Goal: Task Accomplishment & Management: Manage account settings

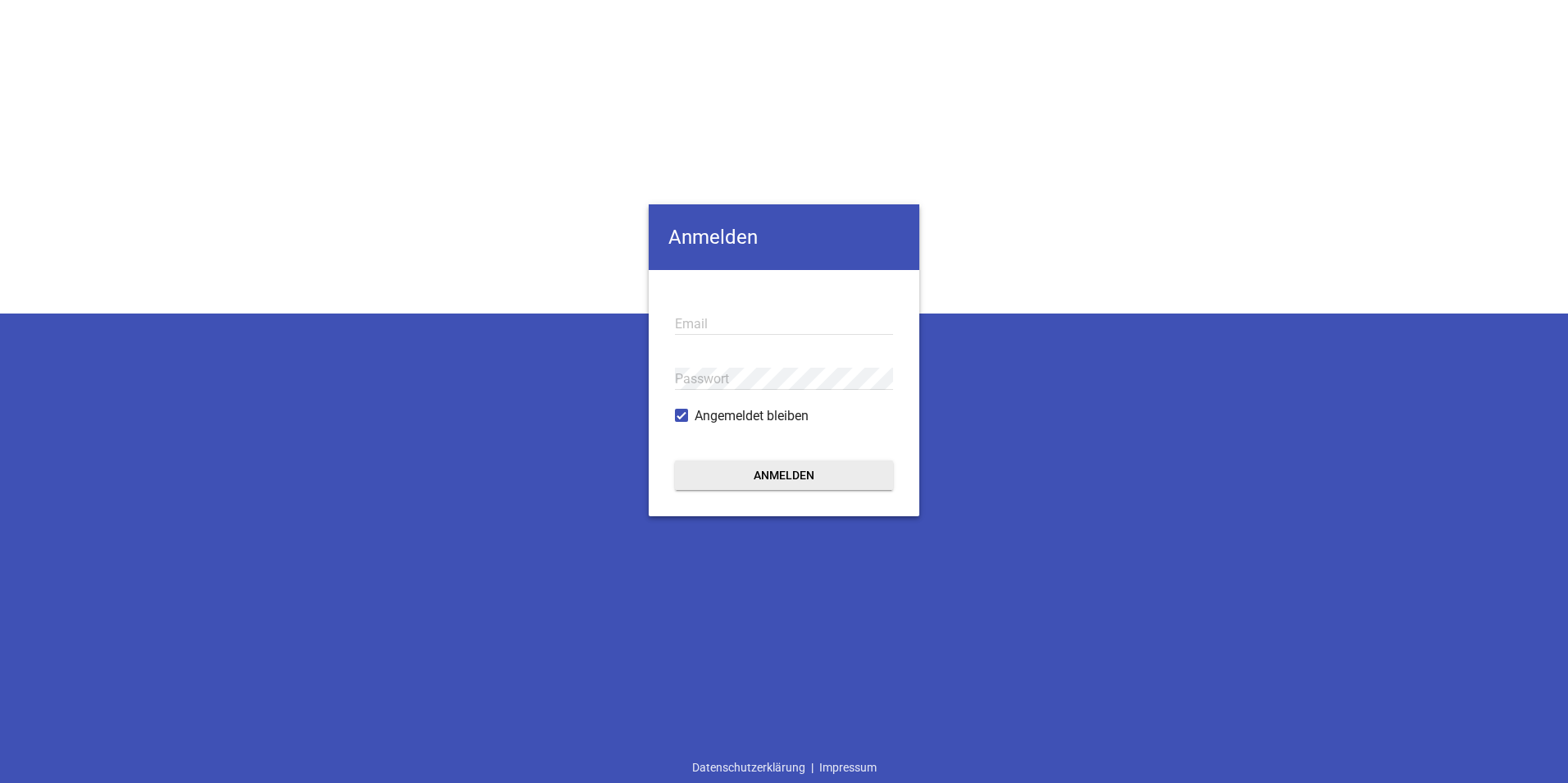
click at [706, 323] on input "email" at bounding box center [784, 323] width 218 height 22
type input "i"
click at [723, 320] on input "email" at bounding box center [784, 323] width 218 height 22
paste input "[EMAIL_ADDRESS][DOMAIN_NAME]"
type input "[EMAIL_ADDRESS][DOMAIN_NAME]"
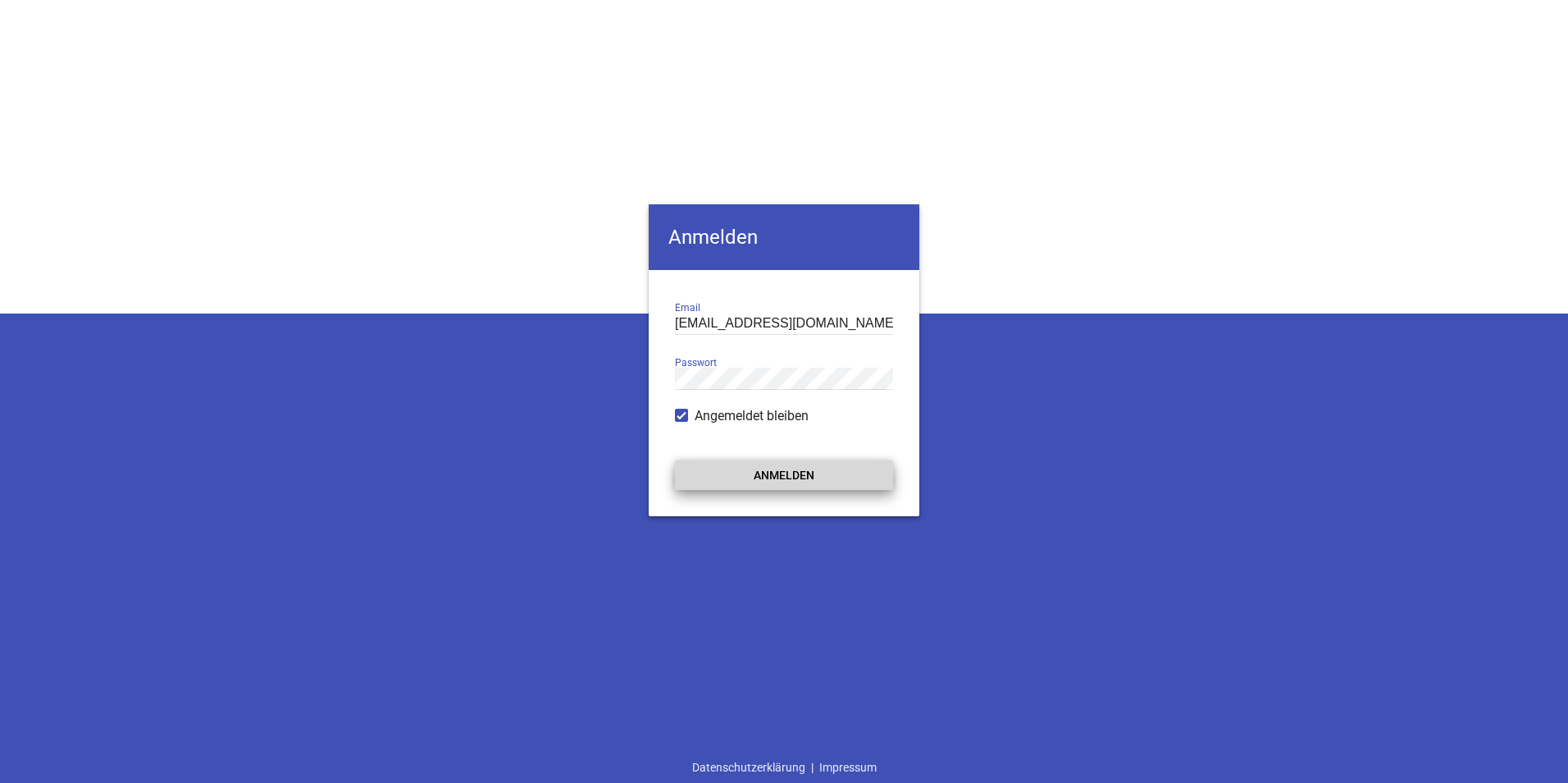
click at [772, 477] on button "Anmelden" at bounding box center [784, 475] width 218 height 29
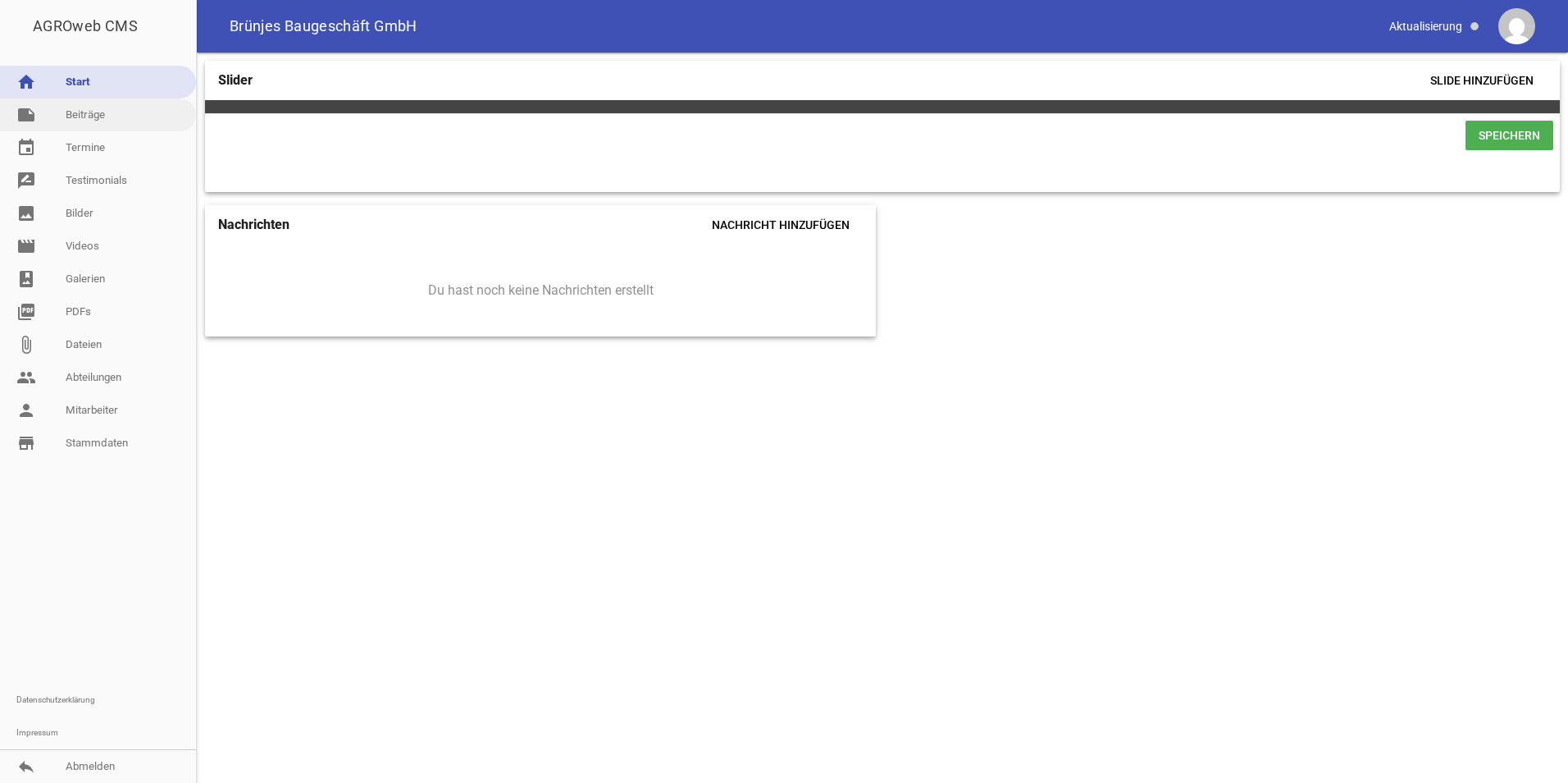
click at [110, 110] on link "note Beiträge" at bounding box center [97, 115] width 196 height 33
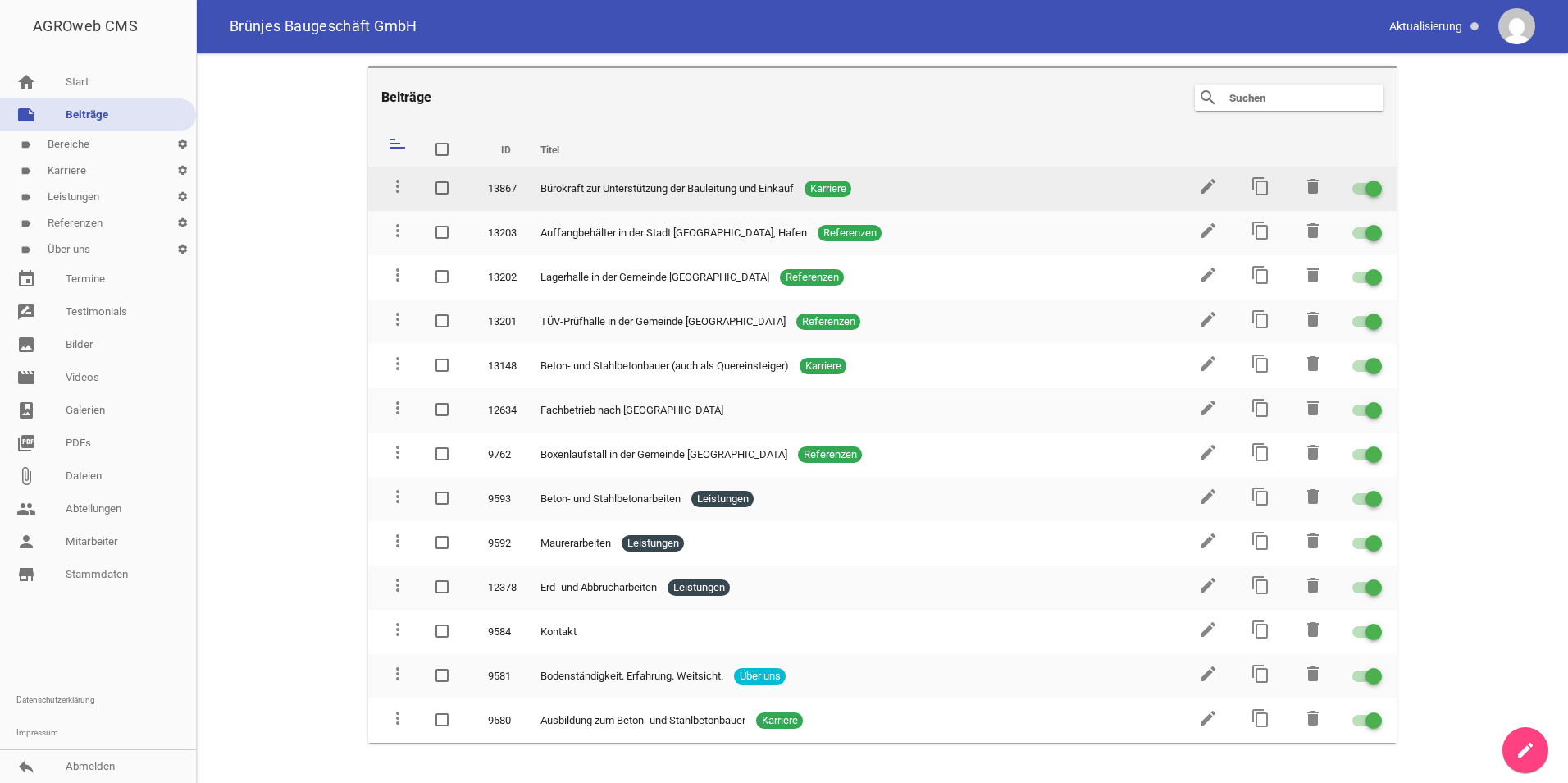
drag, startPoint x: 1374, startPoint y: 188, endPoint x: 1329, endPoint y: 188, distance: 45.0
click at [1329, 188] on tr "more_vert 13867 Bürokraft zur Unterstützung der Bauleitung und Einkauf Karriere…" at bounding box center [883, 188] width 1028 height 45
click at [1358, 188] on div at bounding box center [1367, 188] width 29 height 12
click at [1377, 178] on input "checkbox" at bounding box center [1377, 178] width 0 height 0
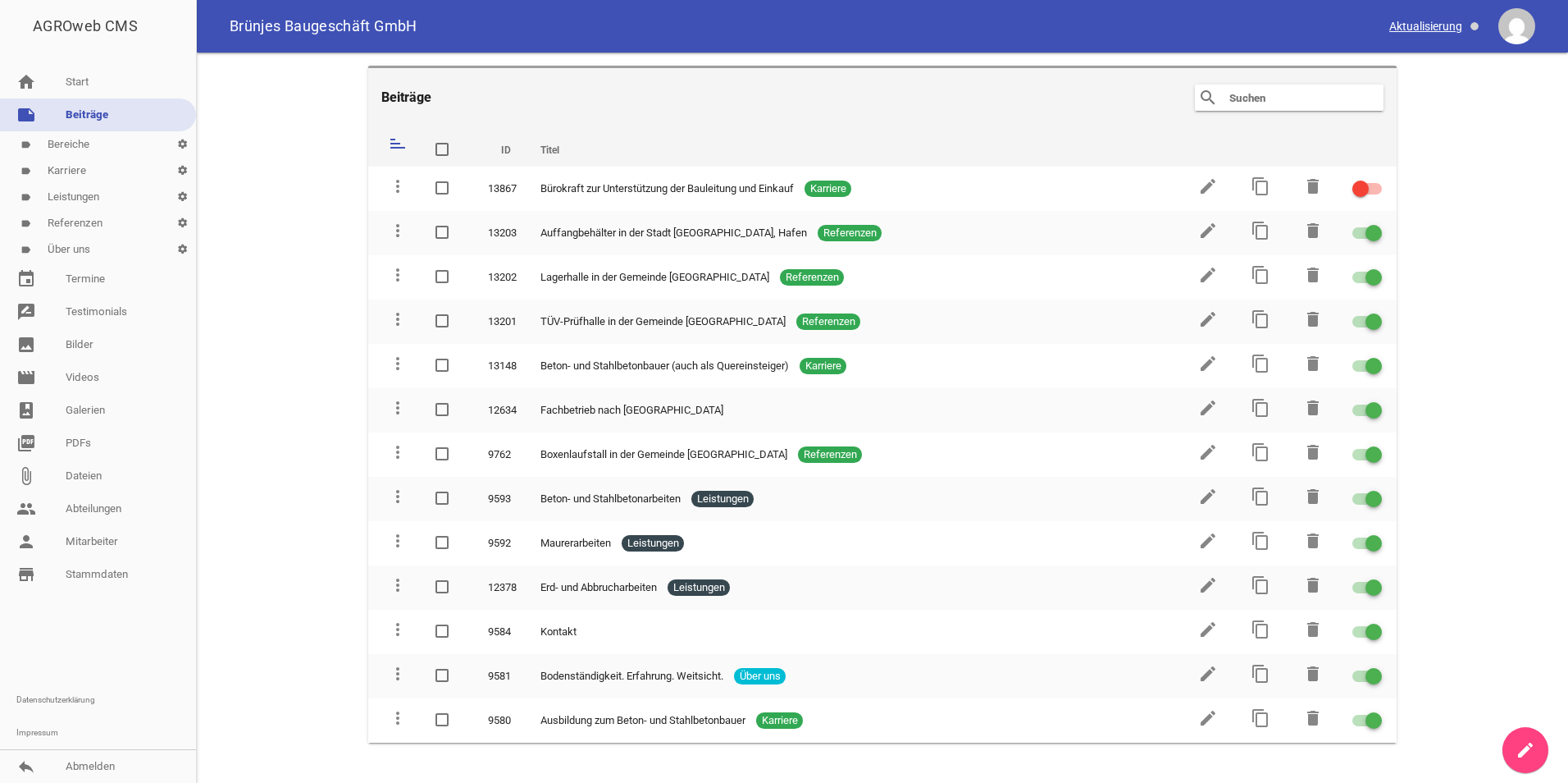
click at [1412, 25] on span at bounding box center [1436, 26] width 104 height 28
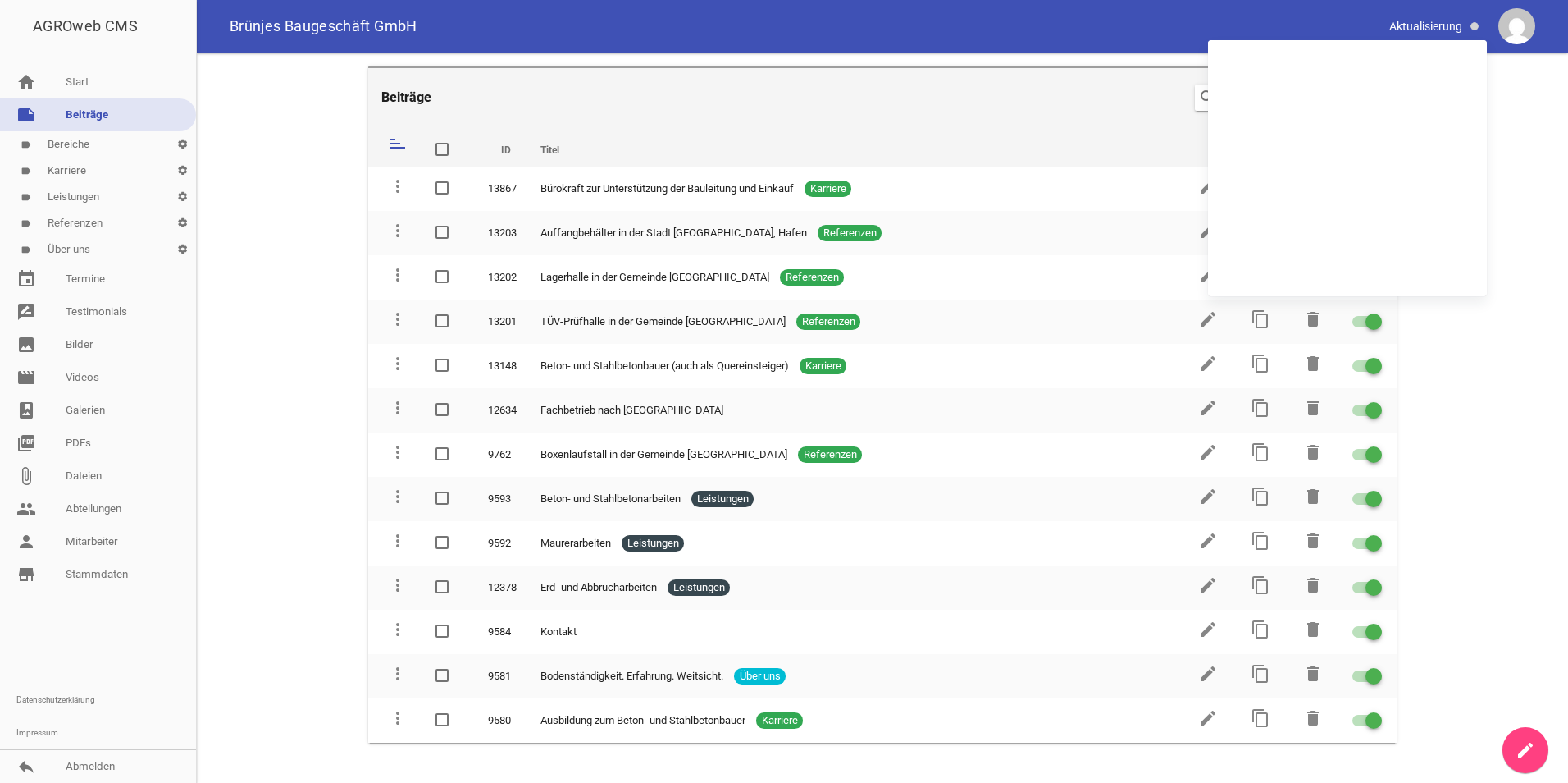
click at [1509, 127] on main "Beiträge search clear sort ID Titel delete more_vert 13867 Bürokraft zur Unters…" at bounding box center [882, 418] width 1371 height 730
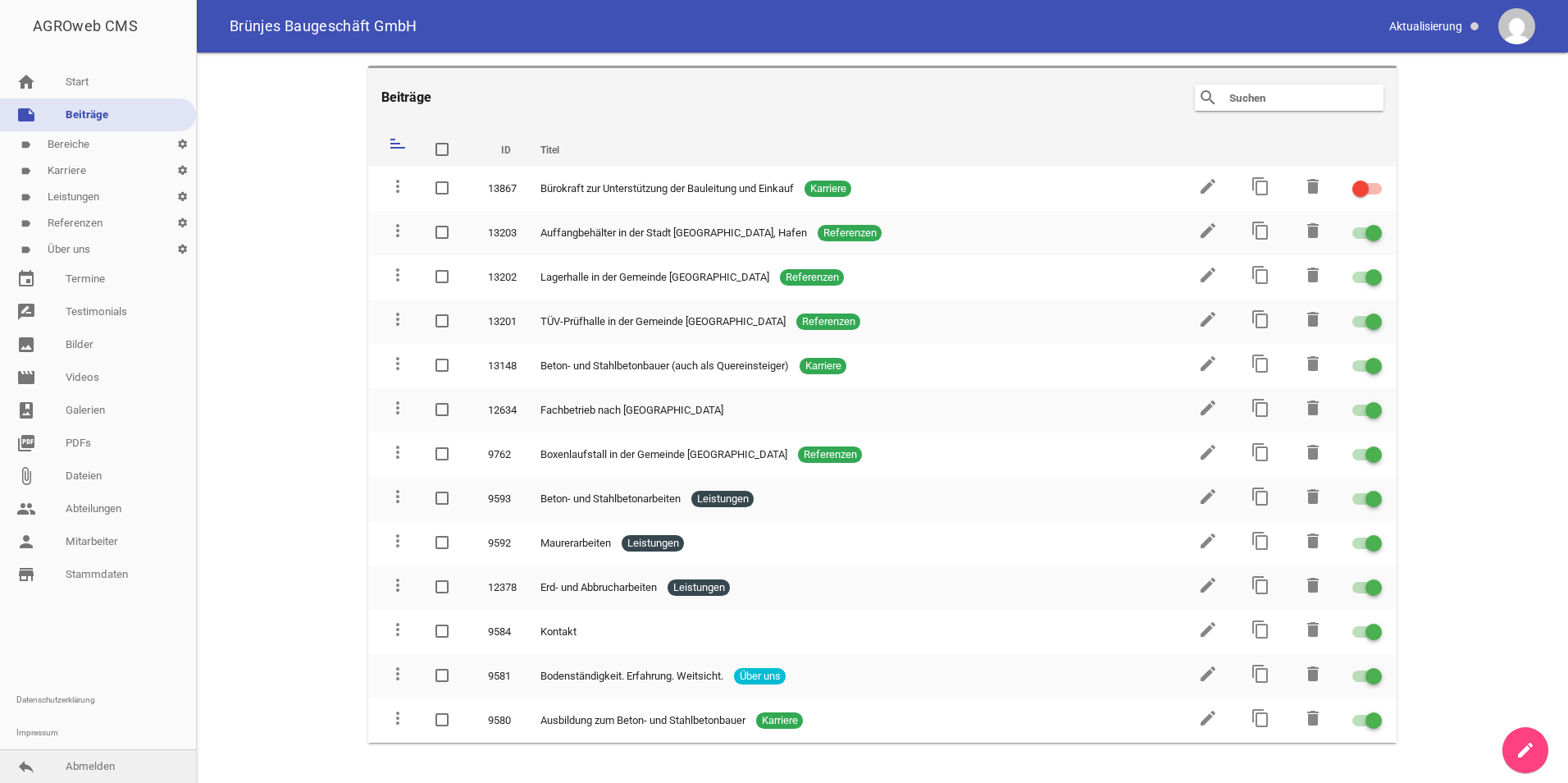
click at [94, 762] on link "reply Abmelden" at bounding box center [97, 767] width 196 height 33
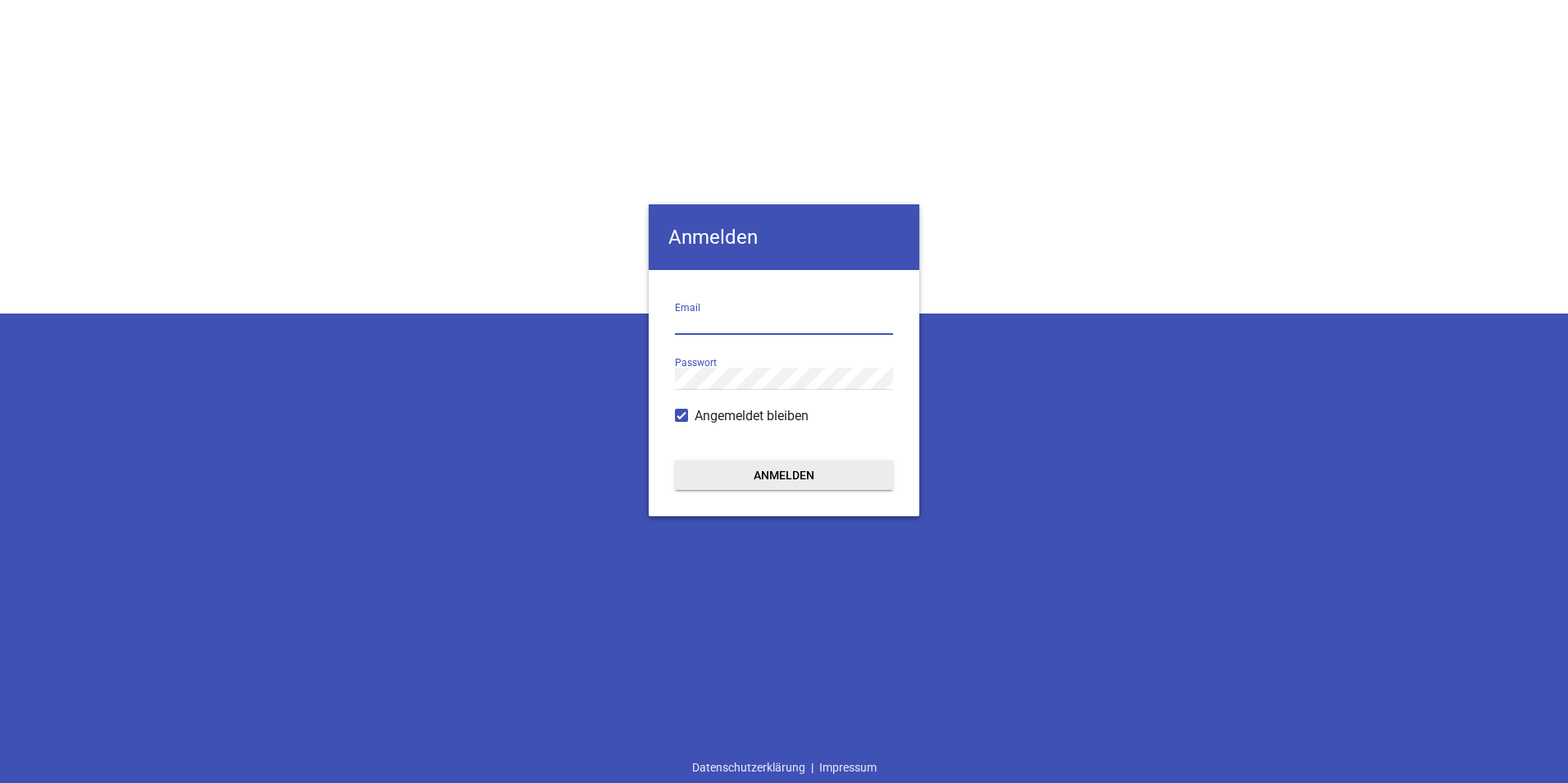
click at [693, 318] on input "email" at bounding box center [784, 323] width 218 height 22
type input "[EMAIL_ADDRESS][DOMAIN_NAME]"
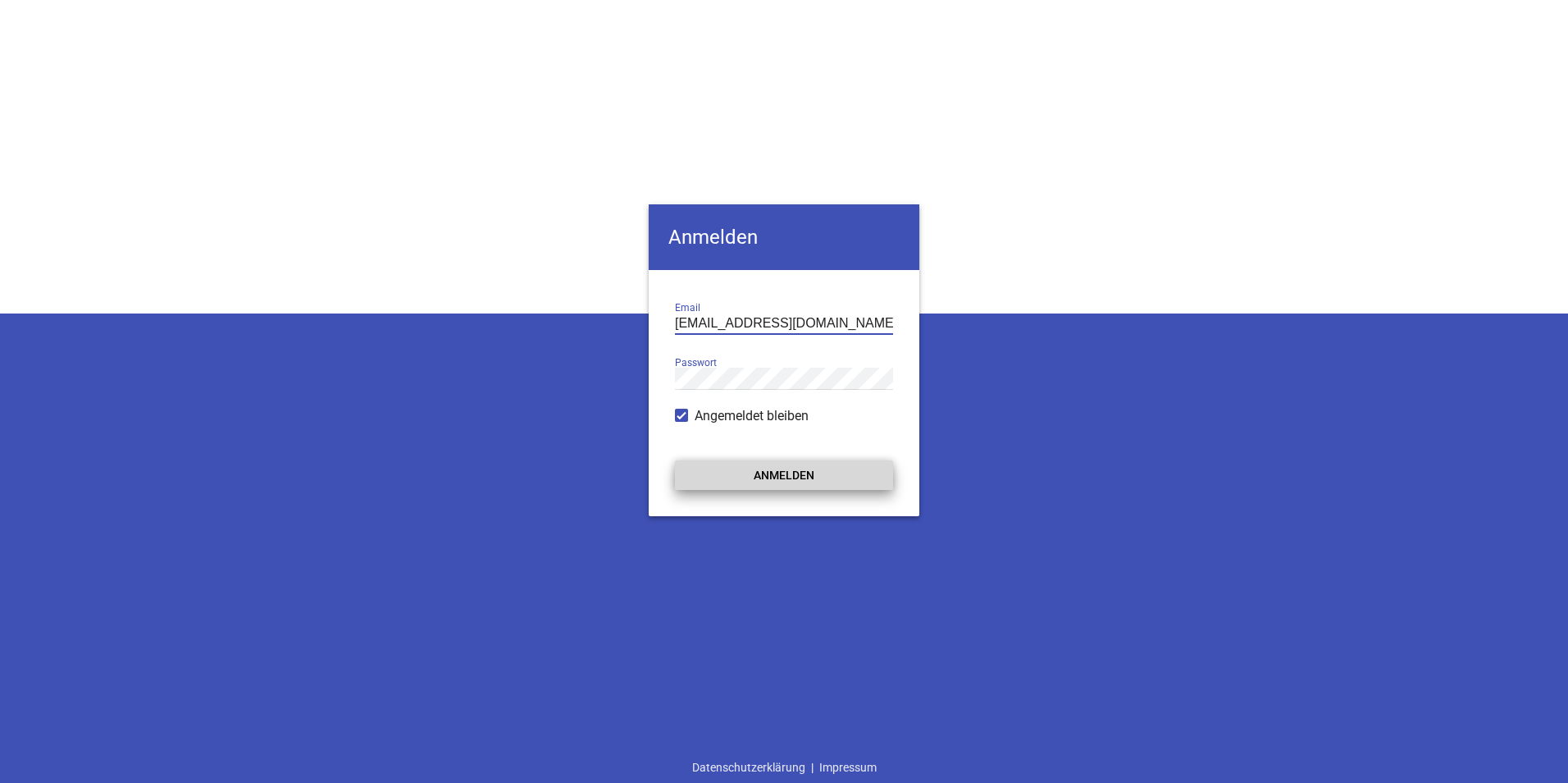
click at [744, 472] on button "Anmelden" at bounding box center [784, 475] width 218 height 29
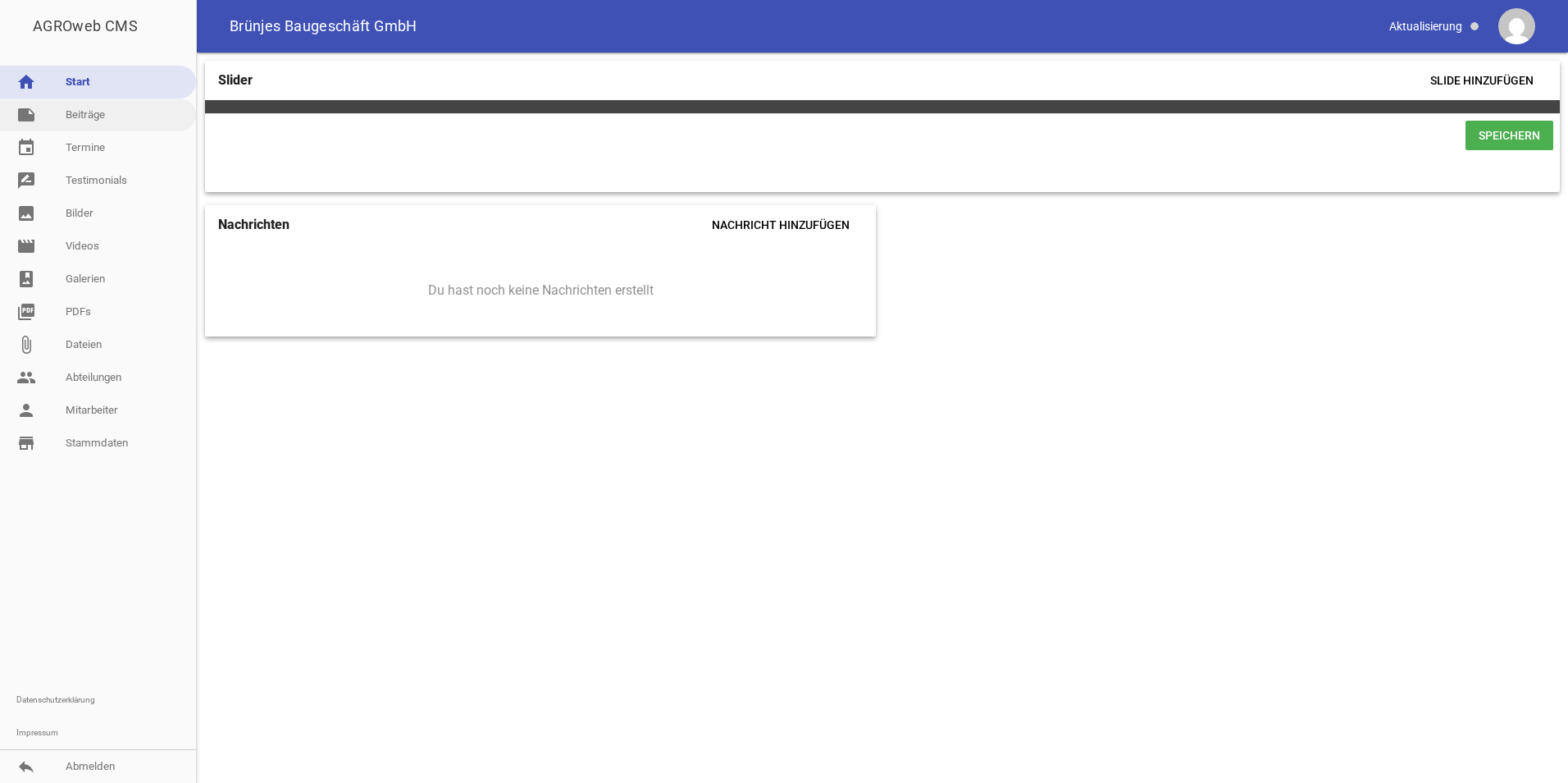
click at [134, 121] on link "note Beiträge" at bounding box center [97, 115] width 196 height 33
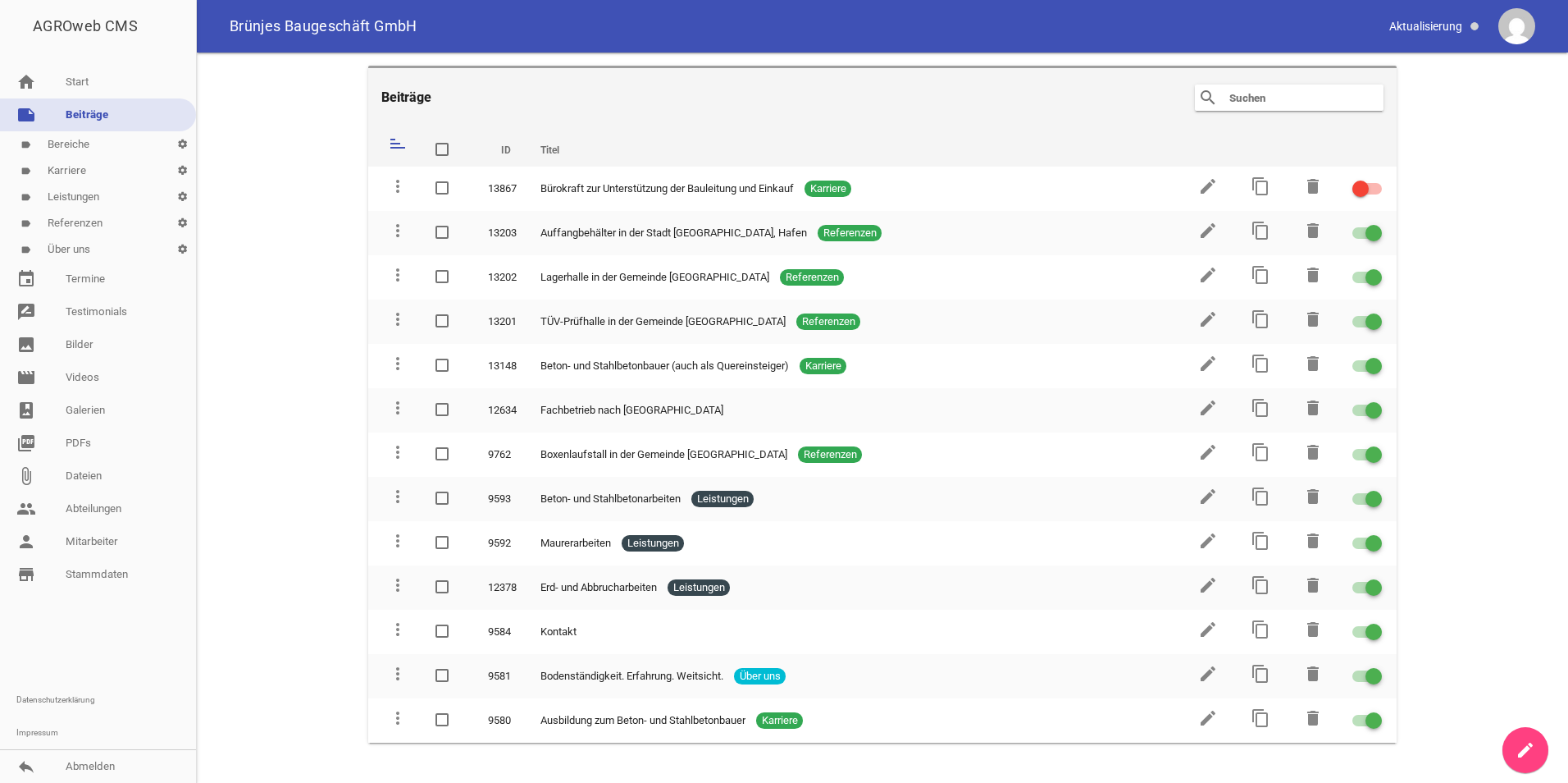
click at [59, 169] on link "label Karriere settings" at bounding box center [97, 170] width 196 height 26
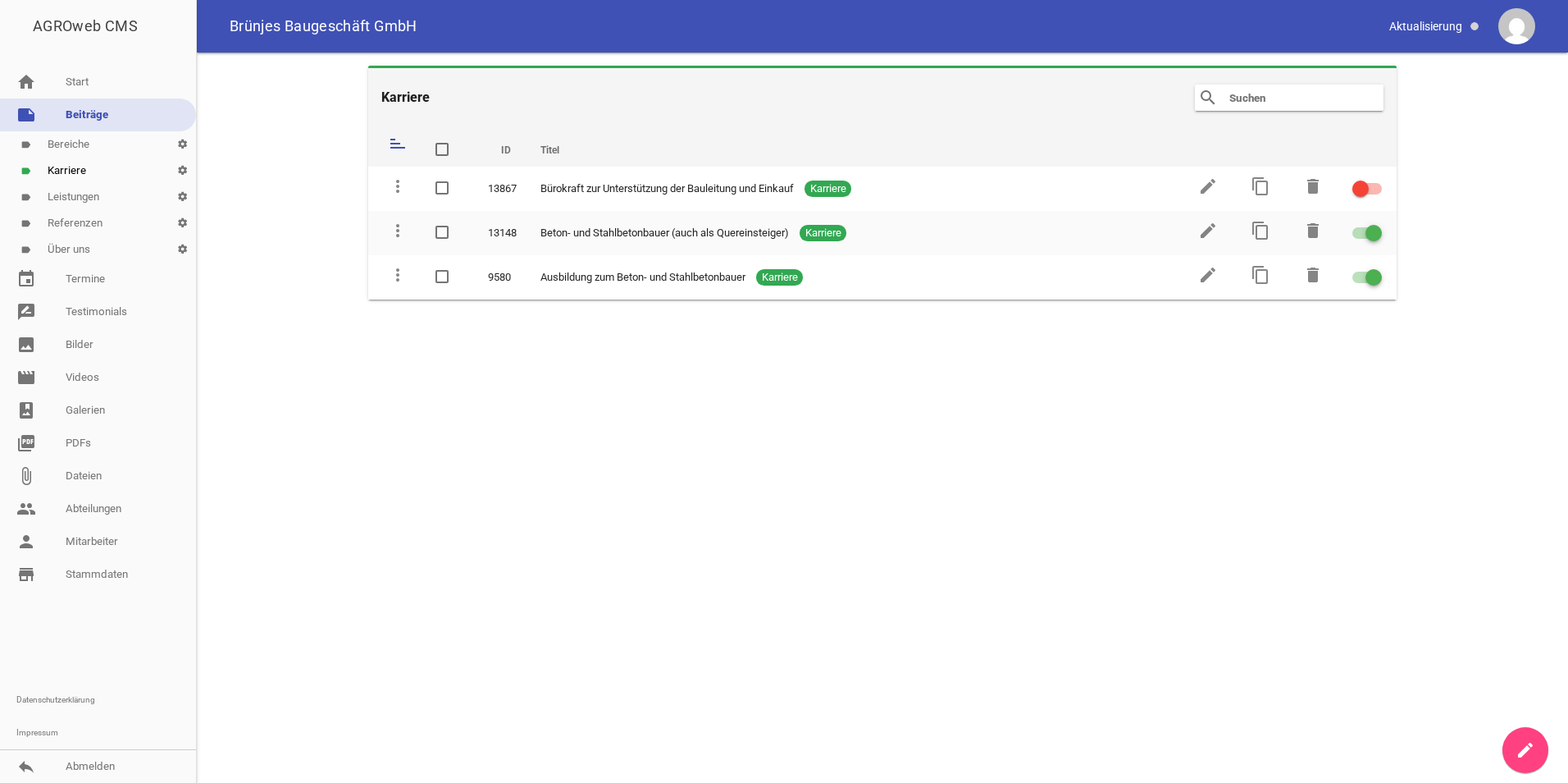
click at [74, 198] on link "label Leistungen settings" at bounding box center [97, 197] width 196 height 26
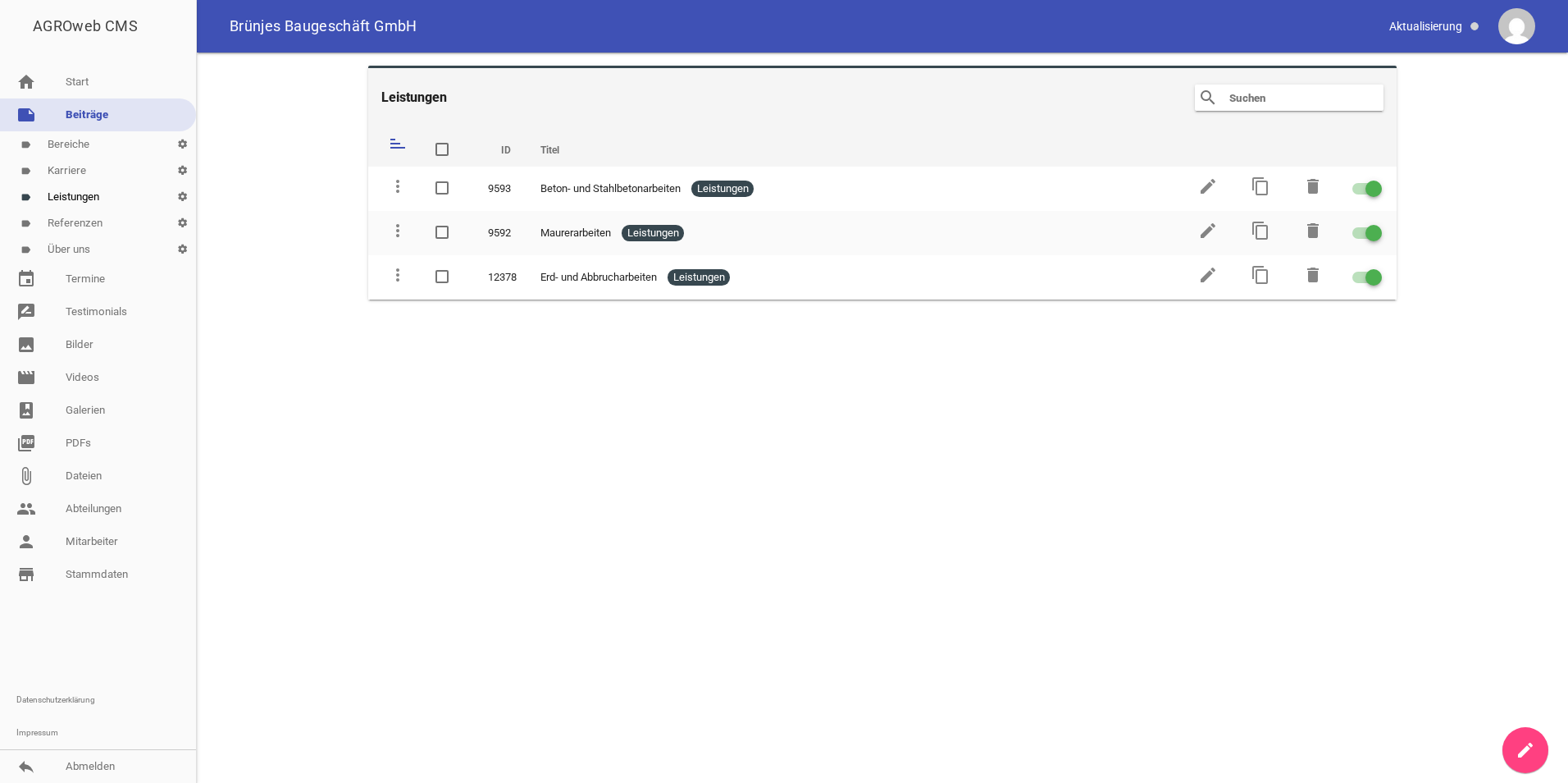
click at [67, 224] on link "label Referenzen settings" at bounding box center [97, 223] width 196 height 26
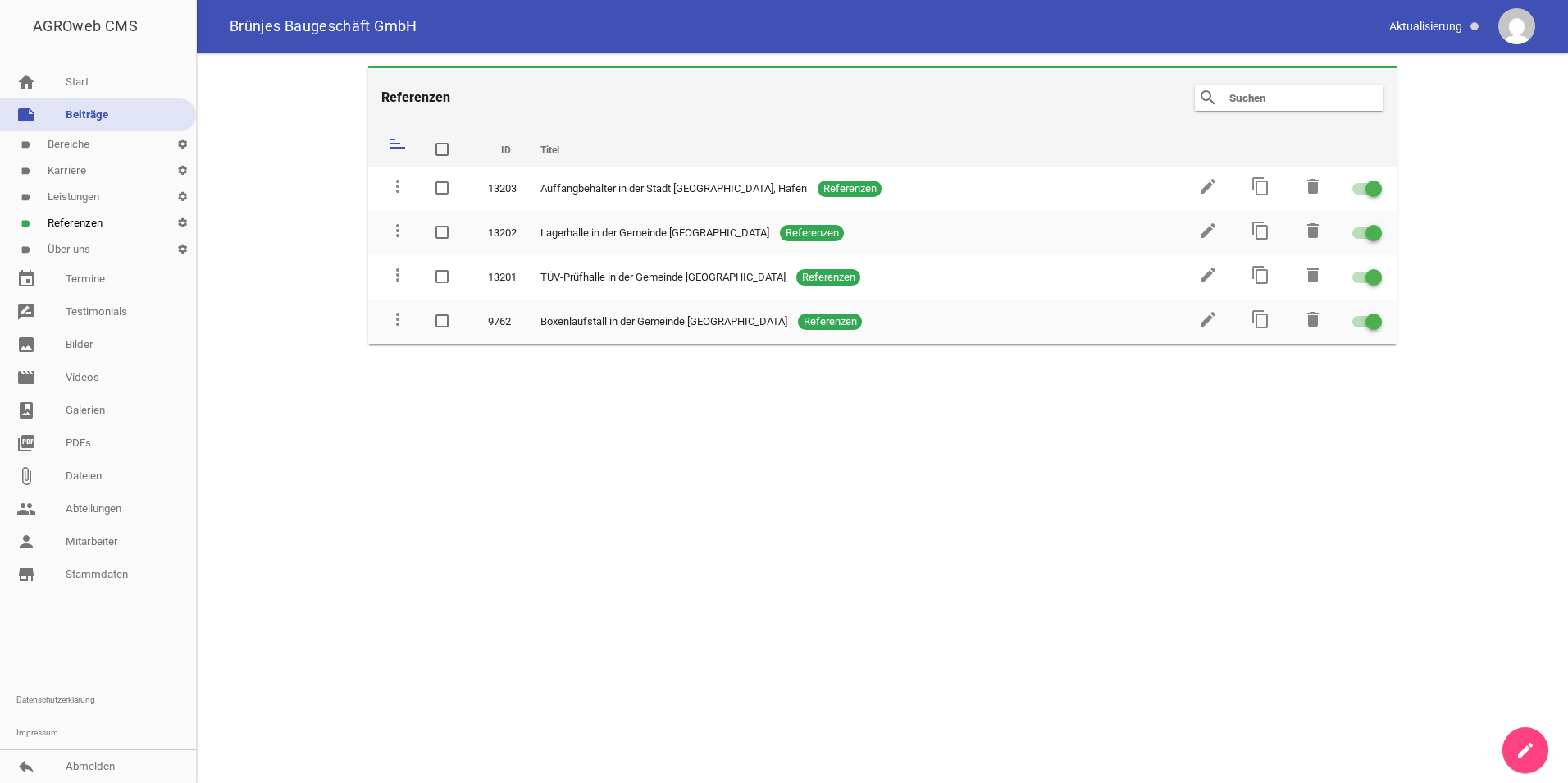
click at [65, 246] on link "label Über uns settings" at bounding box center [97, 249] width 196 height 26
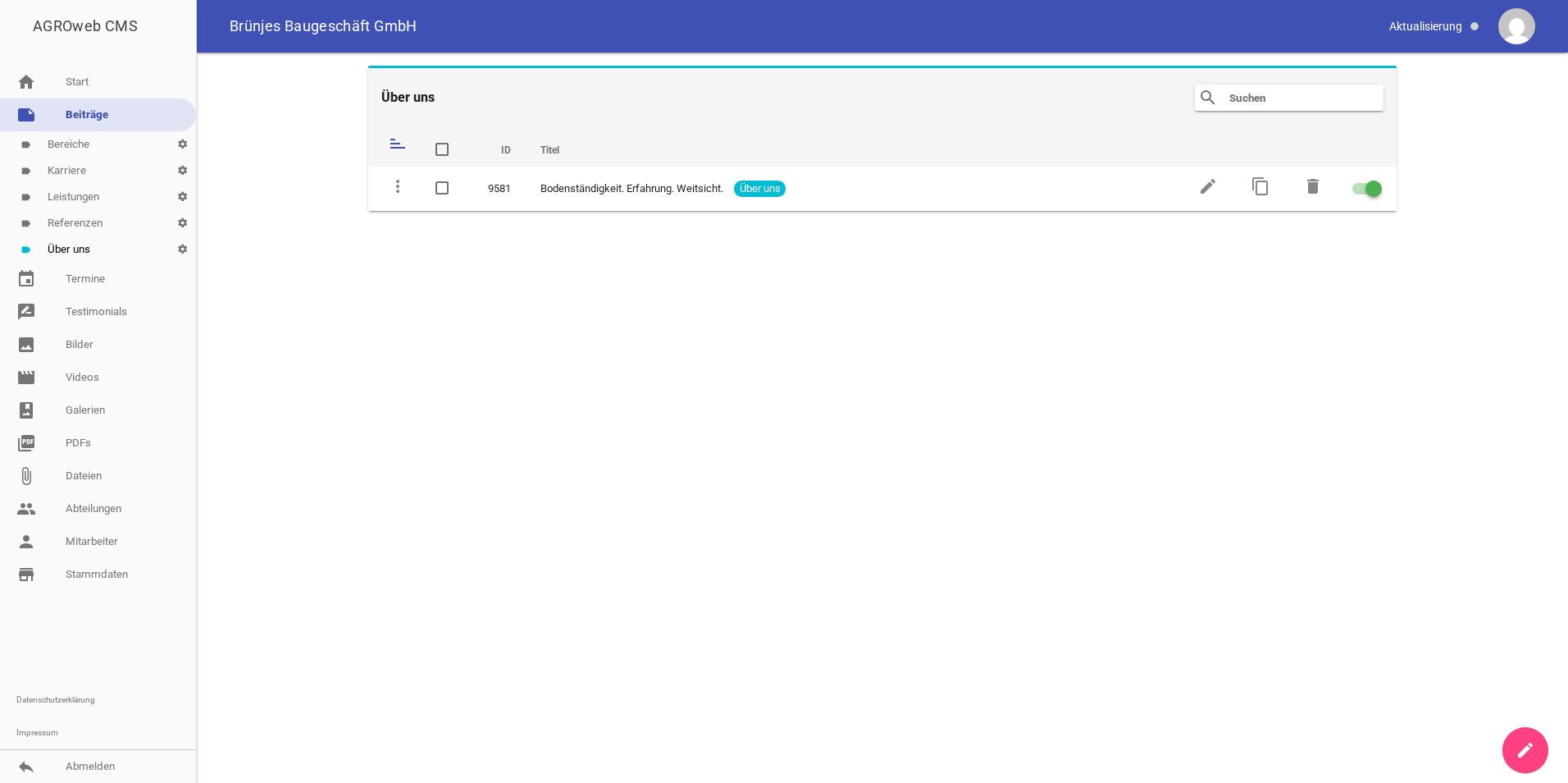
click at [71, 175] on link "label Karriere settings" at bounding box center [97, 170] width 196 height 26
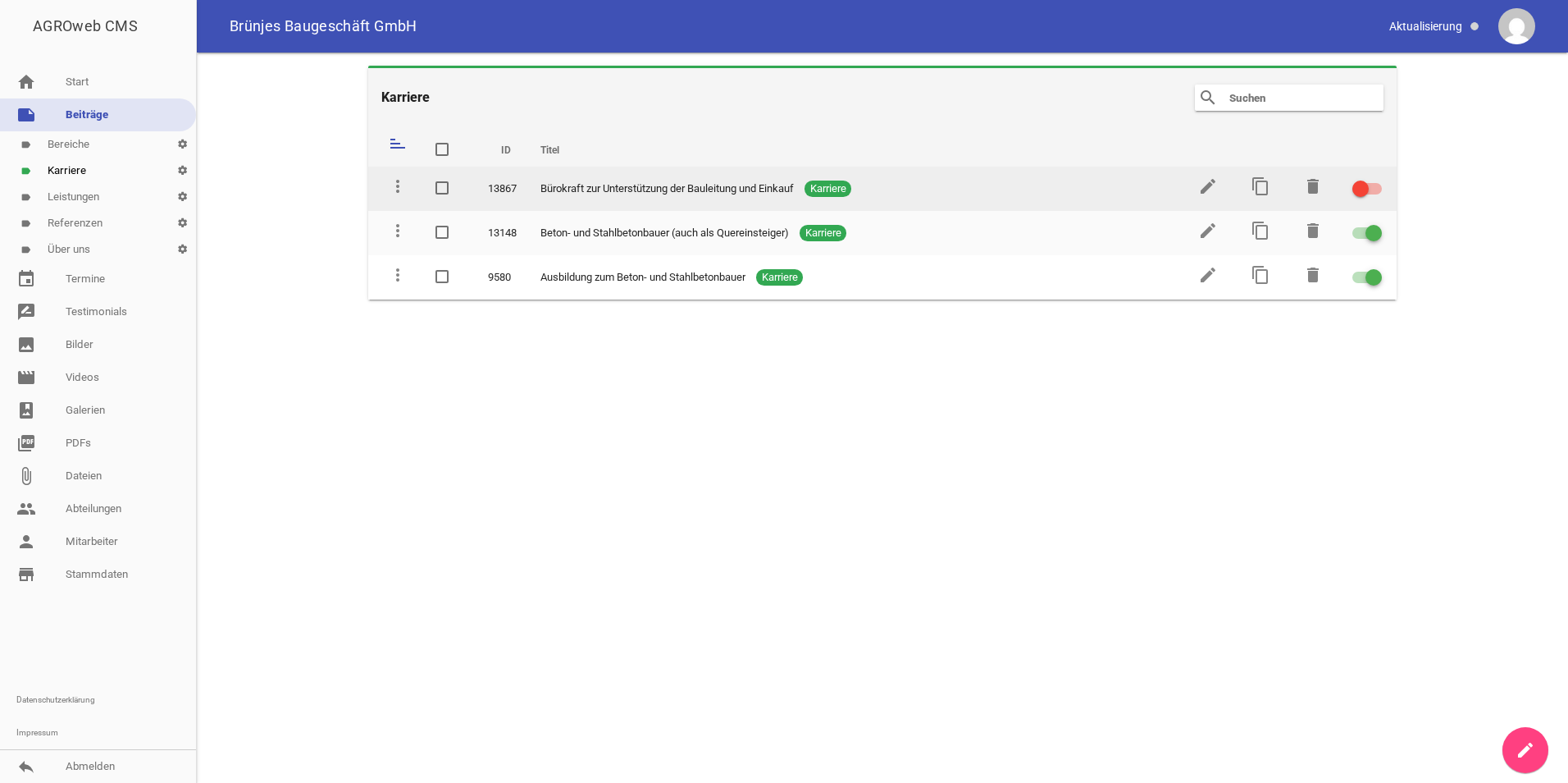
click at [441, 191] on span at bounding box center [442, 188] width 11 height 10
click at [459, 178] on input "checkbox" at bounding box center [459, 178] width 0 height 0
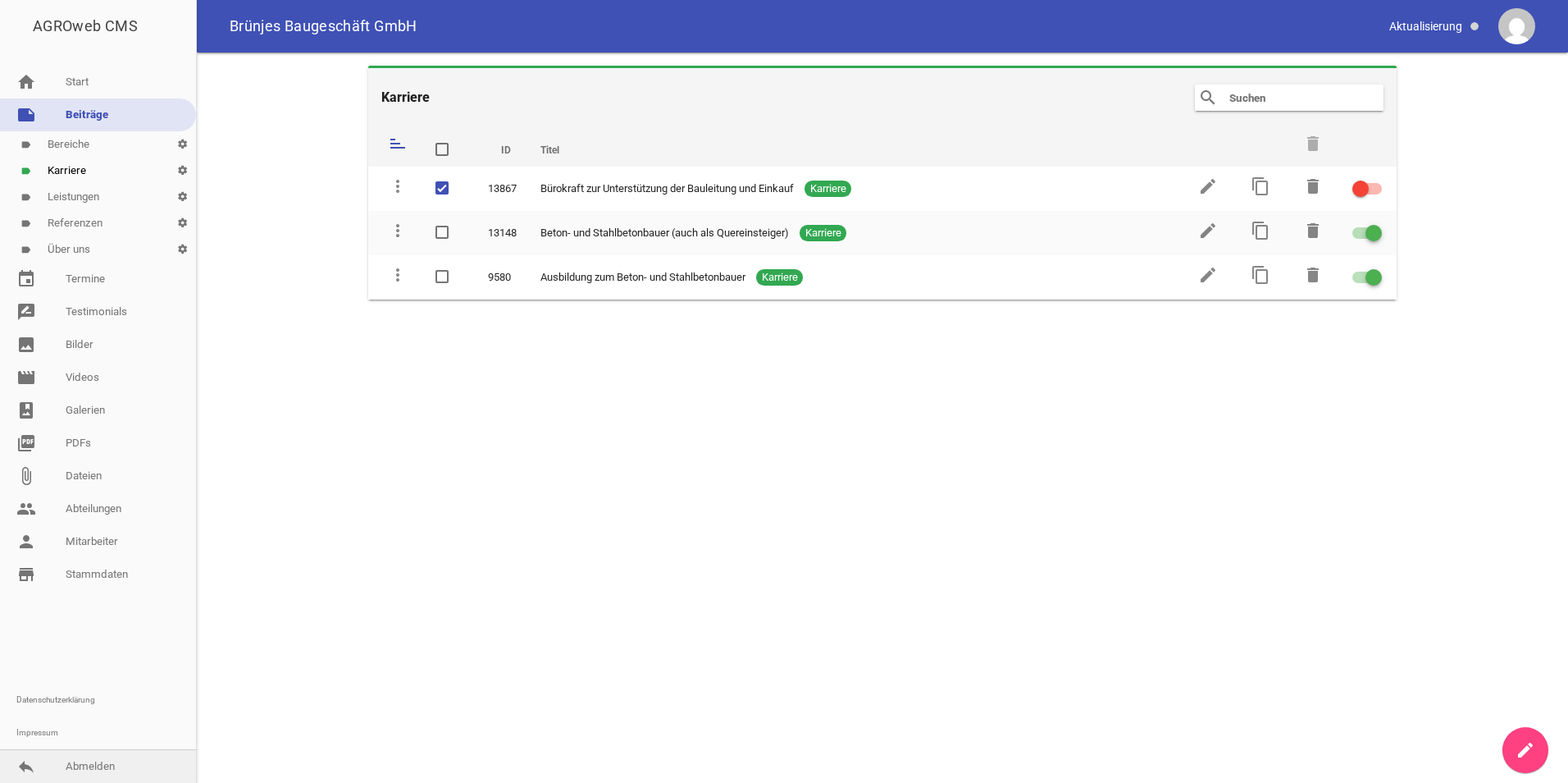
click at [81, 765] on link "reply Abmelden" at bounding box center [97, 767] width 196 height 33
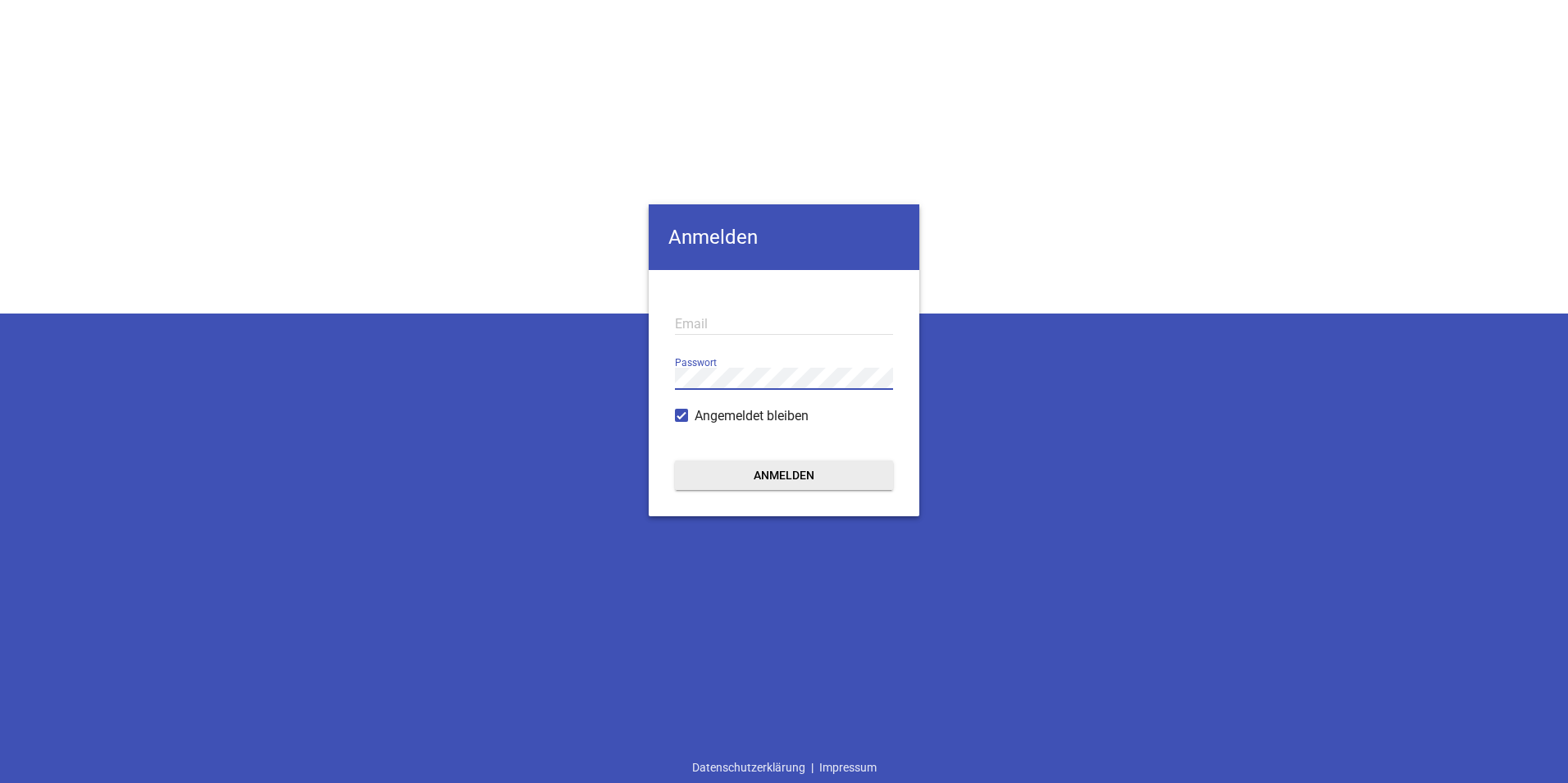
click at [717, 318] on input "email" at bounding box center [784, 323] width 218 height 22
type input "[EMAIL_ADDRESS][DOMAIN_NAME]"
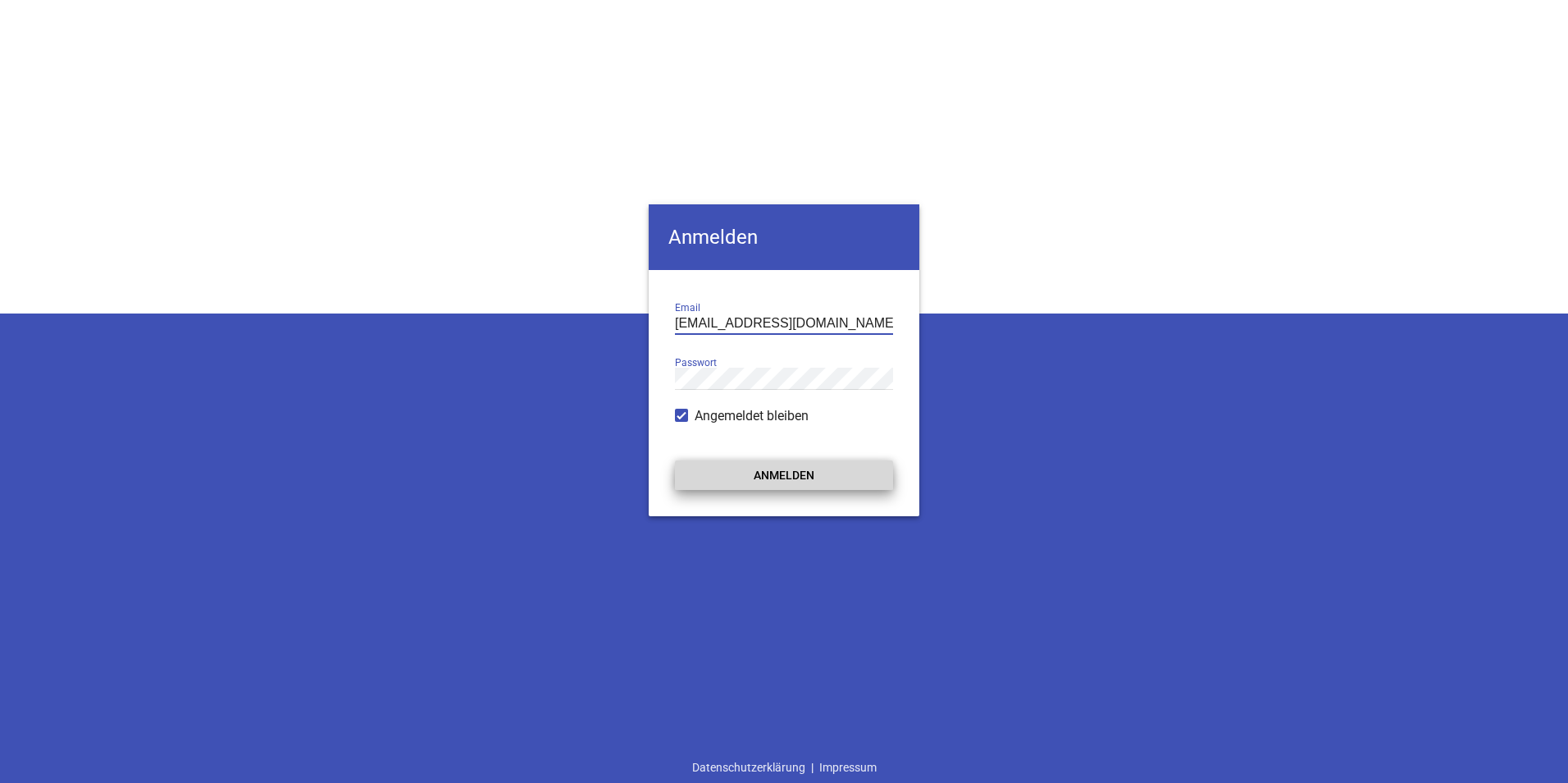
click at [764, 478] on button "Anmelden" at bounding box center [784, 475] width 218 height 29
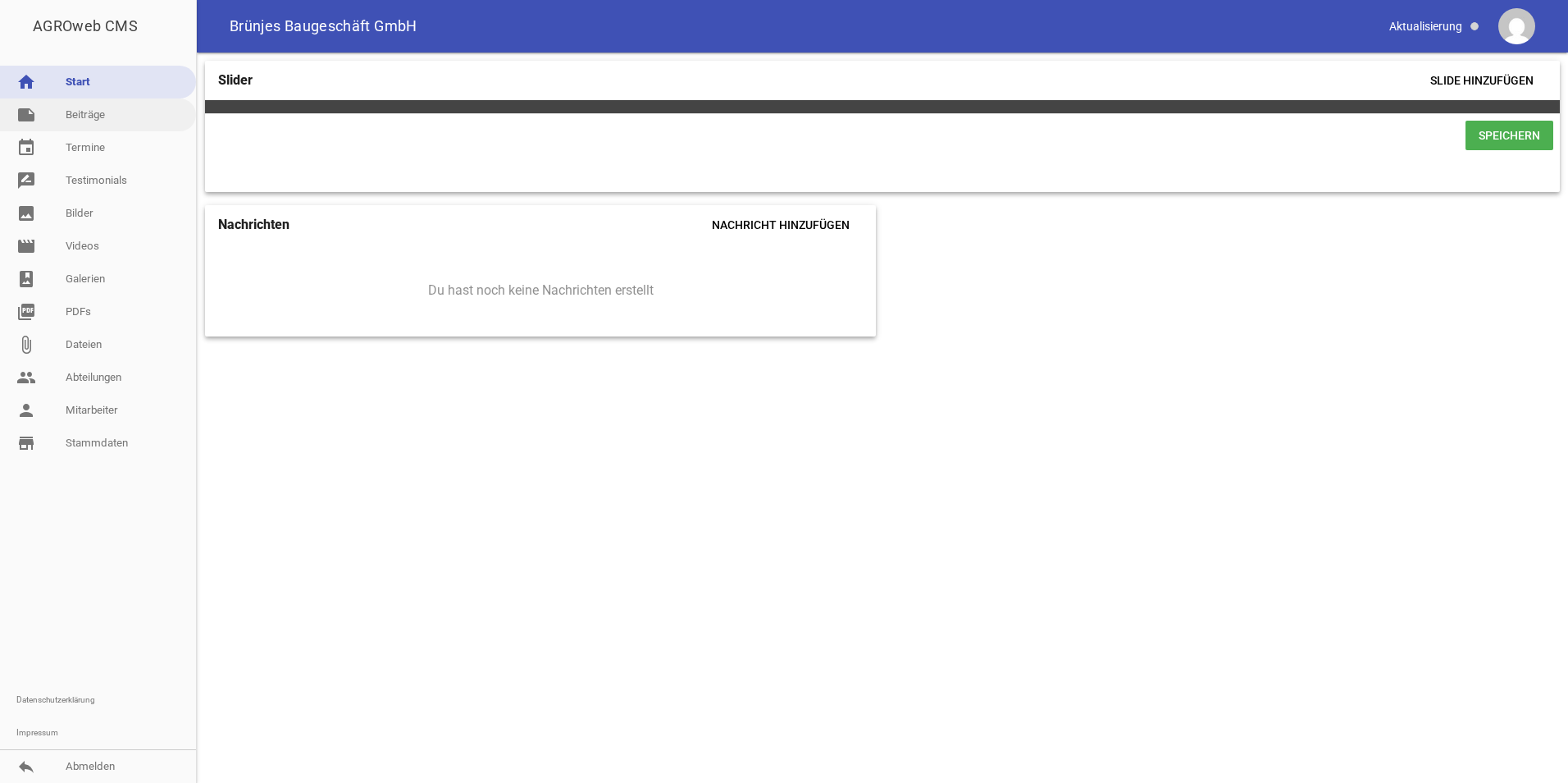
click at [73, 113] on link "note Beiträge" at bounding box center [97, 115] width 196 height 33
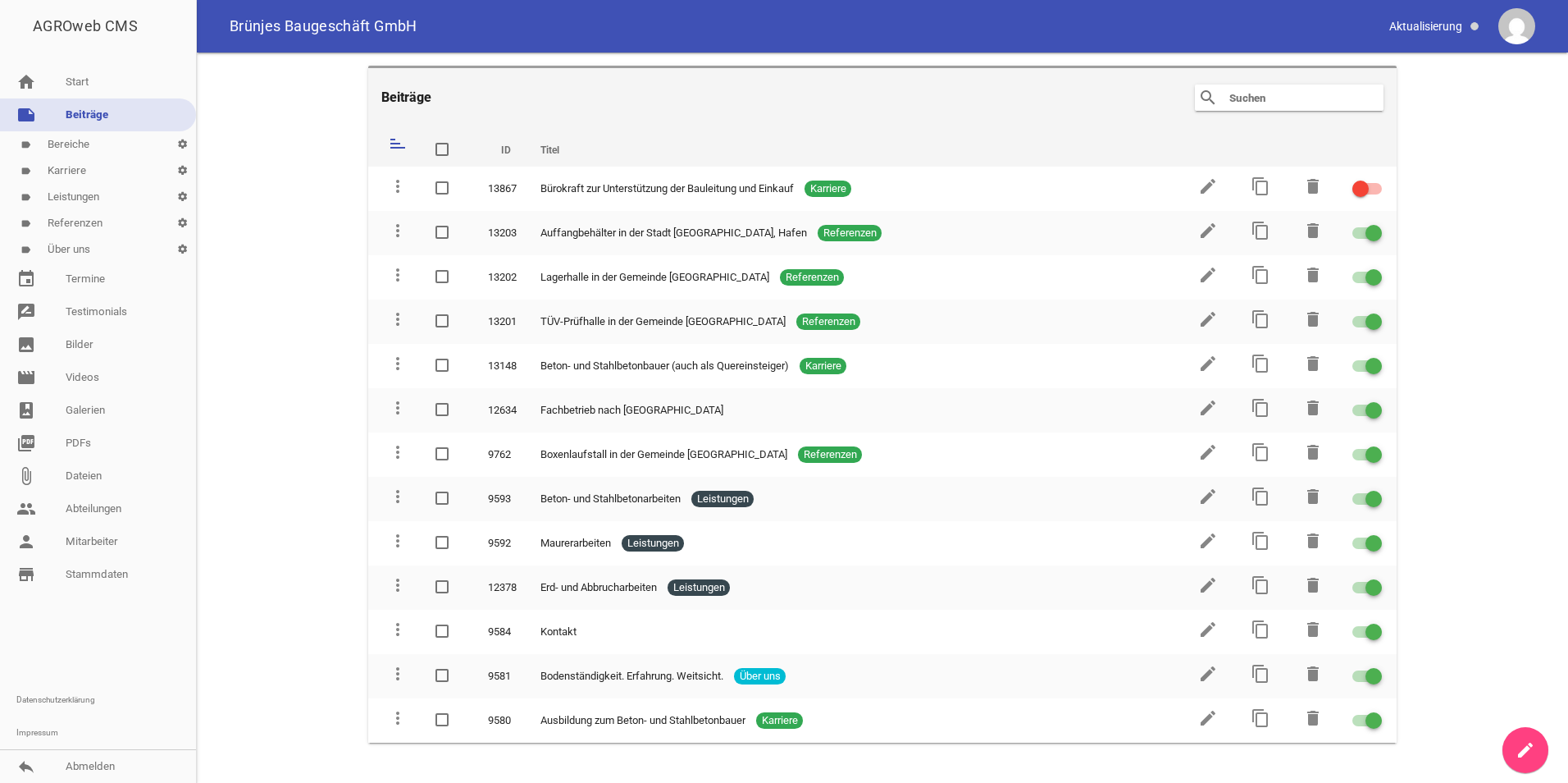
click at [56, 140] on link "label Bereiche settings" at bounding box center [97, 144] width 196 height 26
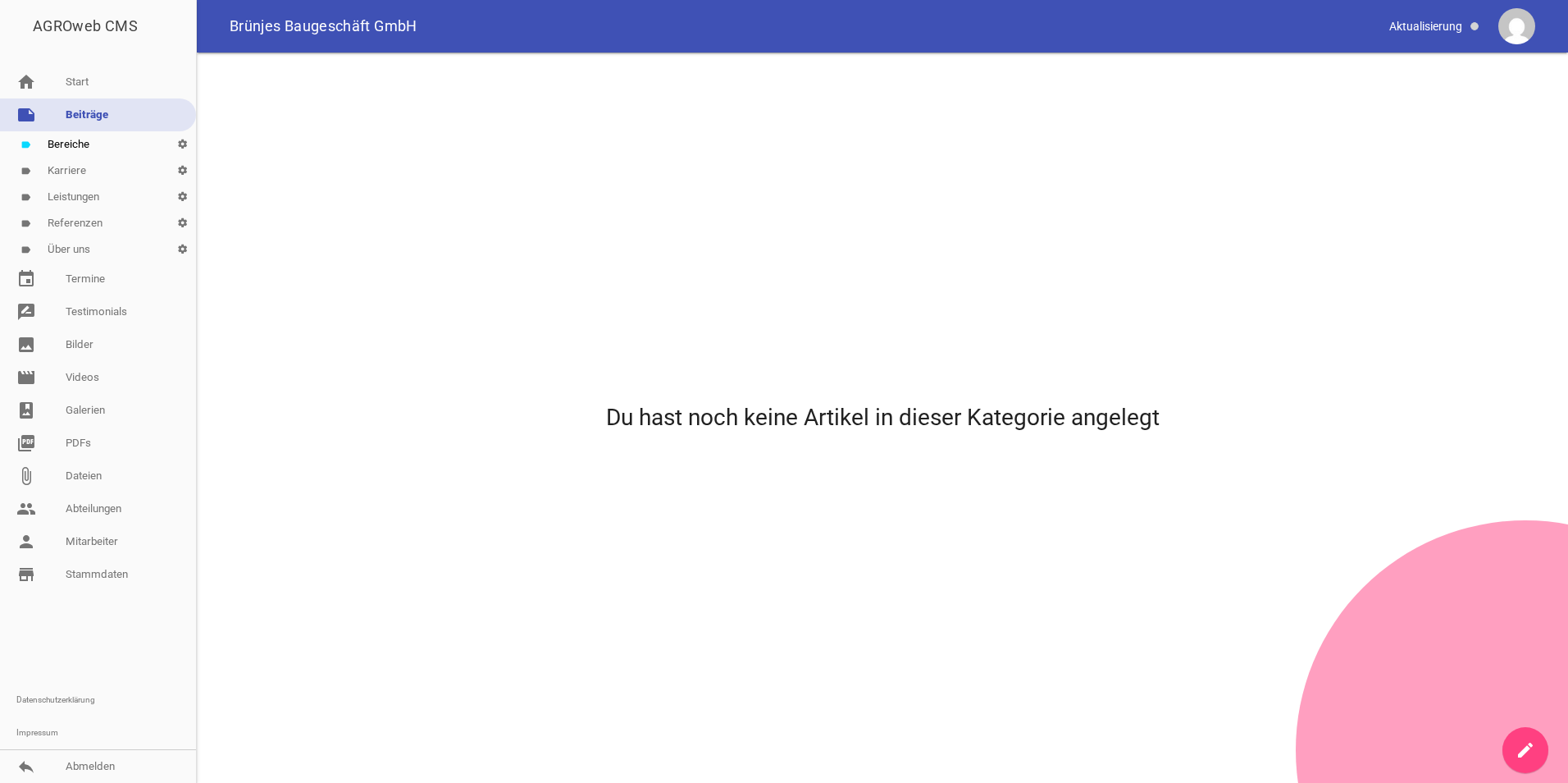
click at [50, 177] on link "label Karriere settings" at bounding box center [97, 170] width 196 height 26
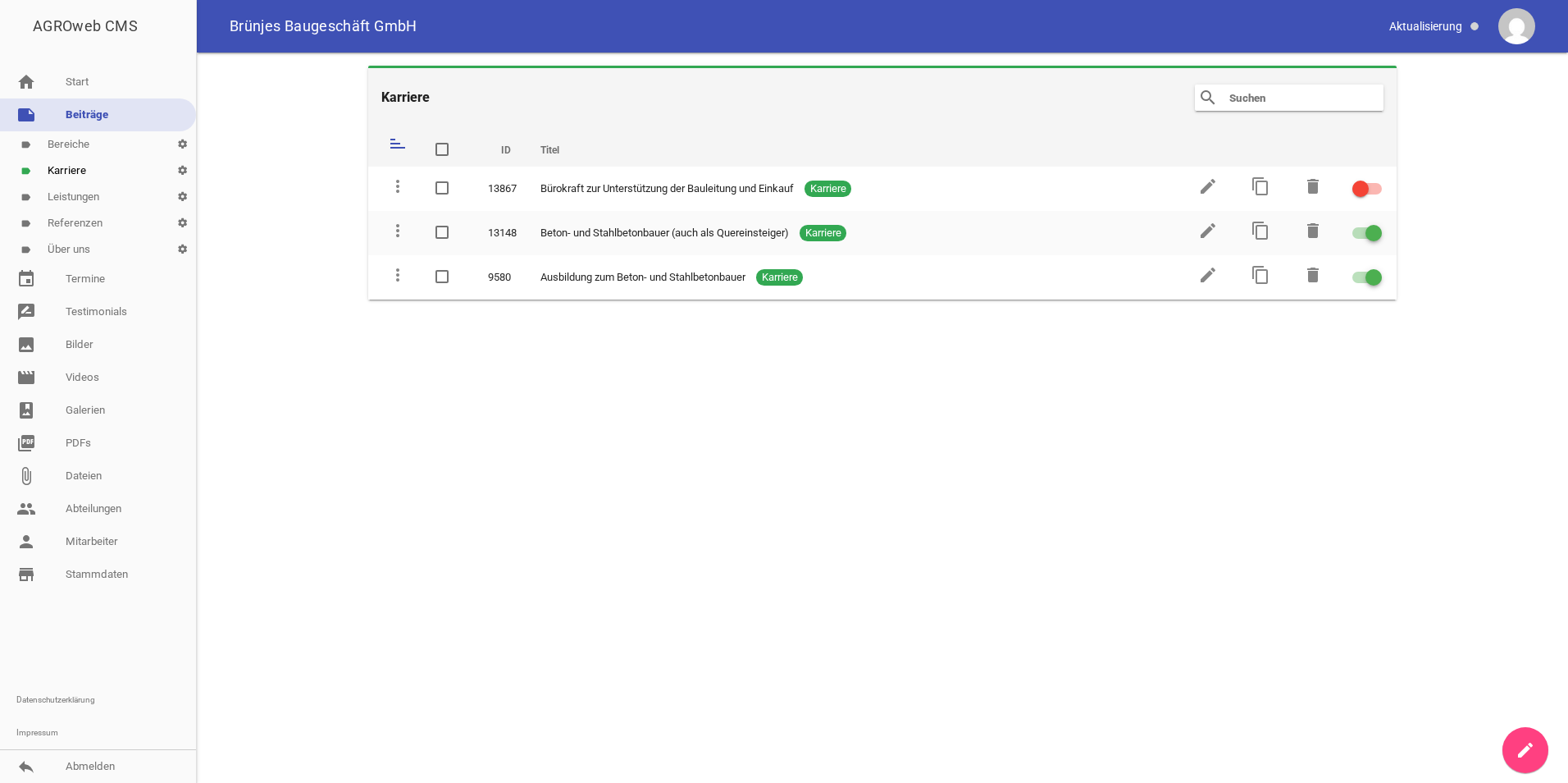
drag, startPoint x: 611, startPoint y: 196, endPoint x: 499, endPoint y: 483, distance: 308.1
click at [499, 483] on main "Karriere search clear sort ID Titel delete more_vert 13867 Bürokraft zur Unters…" at bounding box center [882, 418] width 1371 height 730
drag, startPoint x: 87, startPoint y: 769, endPoint x: 99, endPoint y: 673, distance: 96.7
click at [87, 769] on link "reply Abmelden" at bounding box center [97, 767] width 196 height 33
